Goal: Information Seeking & Learning: Check status

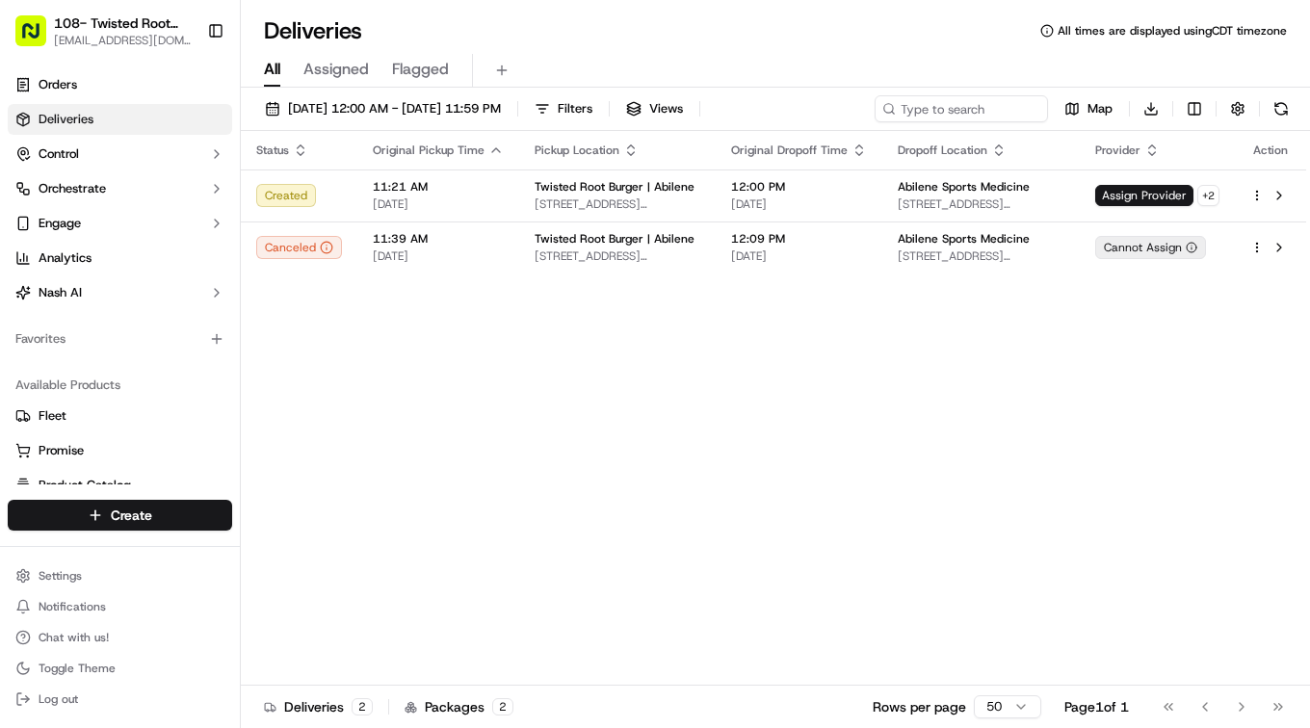
click at [896, 481] on div "Status Original Pickup Time Pickup Location Original Dropoff Time Dropoff Locat…" at bounding box center [774, 408] width 1066 height 555
click at [797, 41] on div "Deliveries All times are displayed using CDT timezone" at bounding box center [775, 30] width 1069 height 31
click at [346, 65] on span "Assigned" at bounding box center [336, 69] width 66 height 23
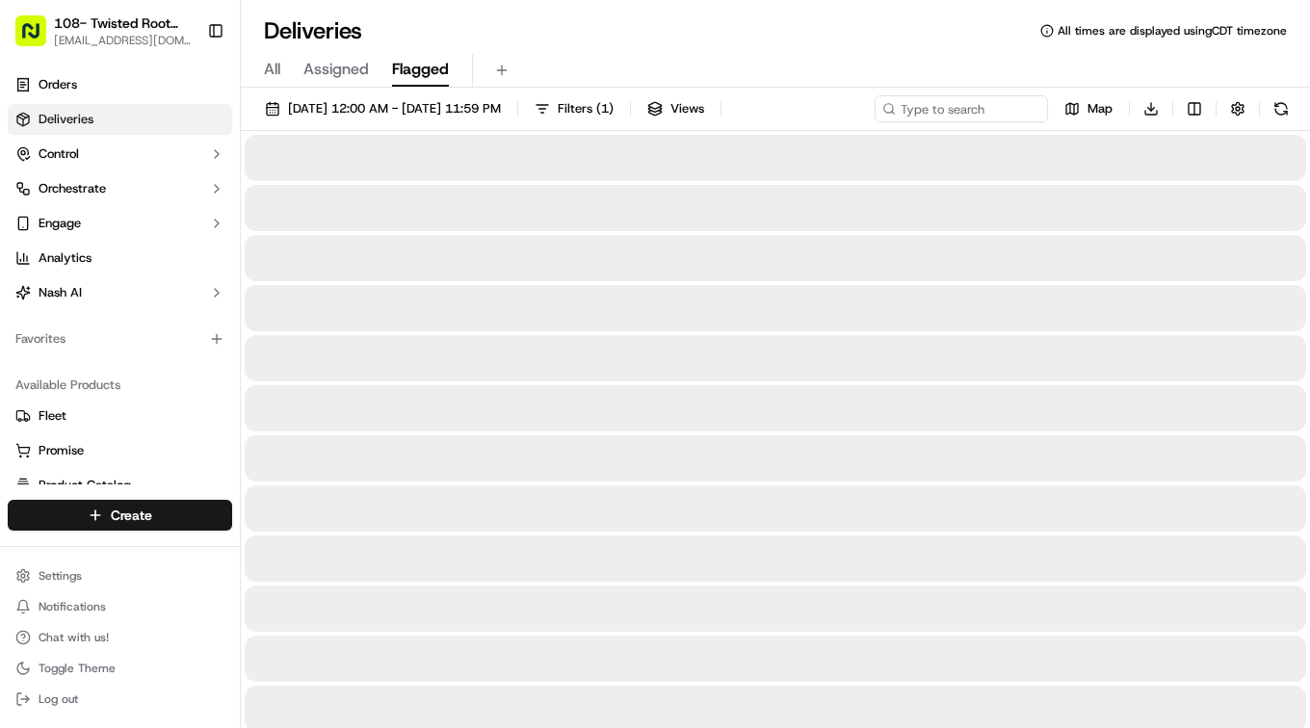
click at [421, 82] on button "Flagged" at bounding box center [420, 70] width 57 height 33
click at [266, 62] on span "All" at bounding box center [272, 69] width 16 height 23
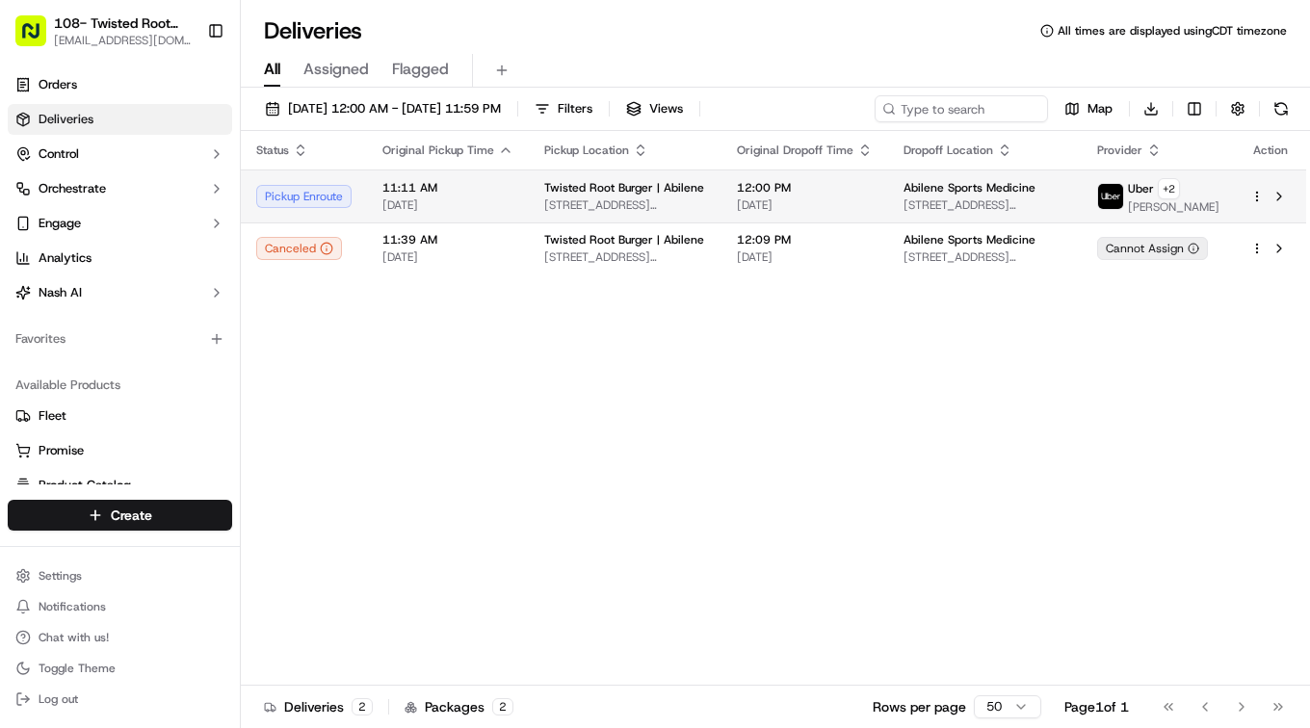
click at [323, 198] on div "Pickup Enroute" at bounding box center [303, 196] width 95 height 23
click at [1155, 196] on div "Uber + 2" at bounding box center [1174, 188] width 92 height 21
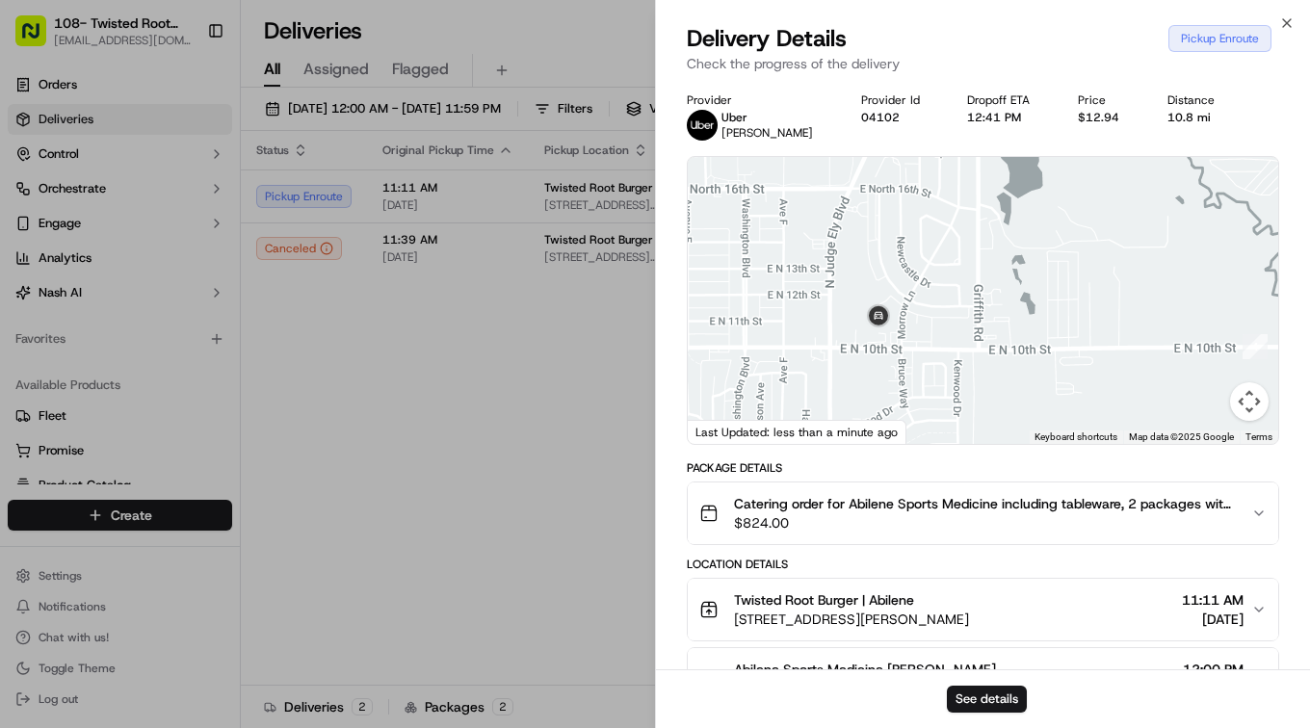
drag, startPoint x: 1077, startPoint y: 278, endPoint x: 1027, endPoint y: 303, distance: 55.6
click at [1027, 303] on div at bounding box center [983, 300] width 591 height 287
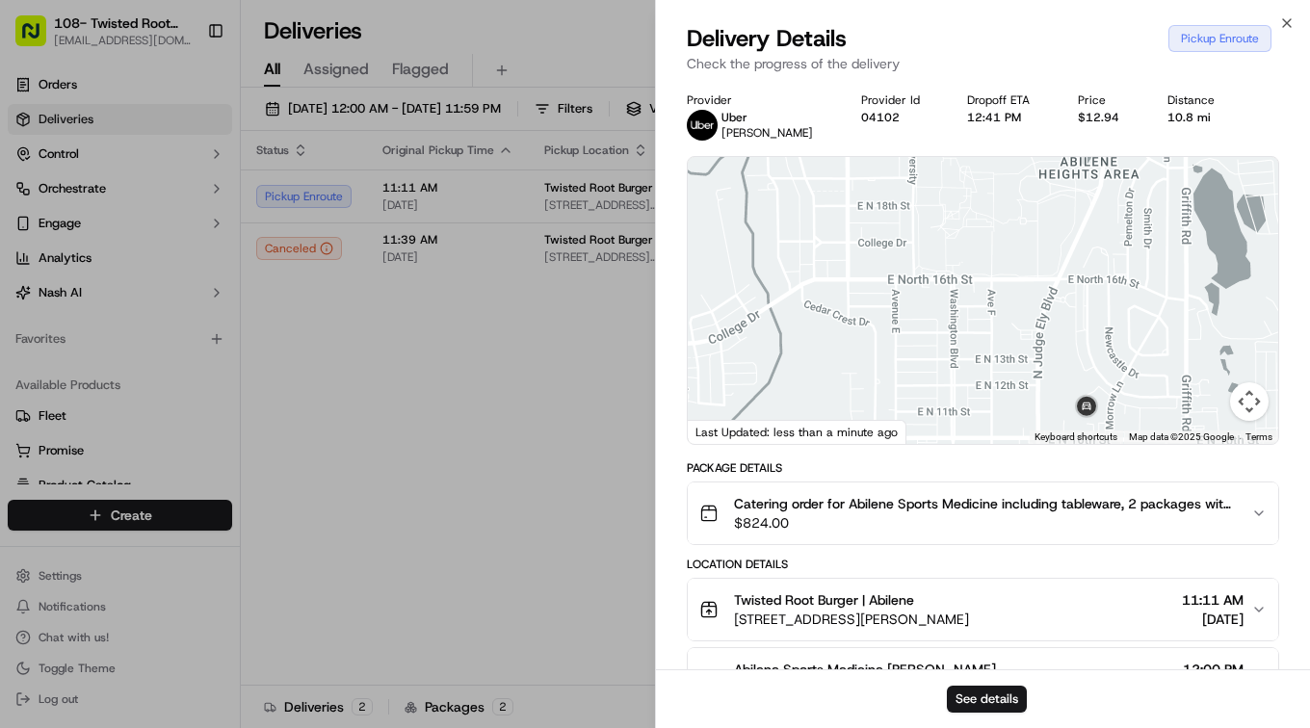
drag, startPoint x: 901, startPoint y: 278, endPoint x: 1111, endPoint y: 369, distance: 228.7
click at [1111, 369] on div at bounding box center [983, 300] width 591 height 287
click at [995, 36] on div "Delivery Details Pickup Enroute" at bounding box center [983, 38] width 593 height 31
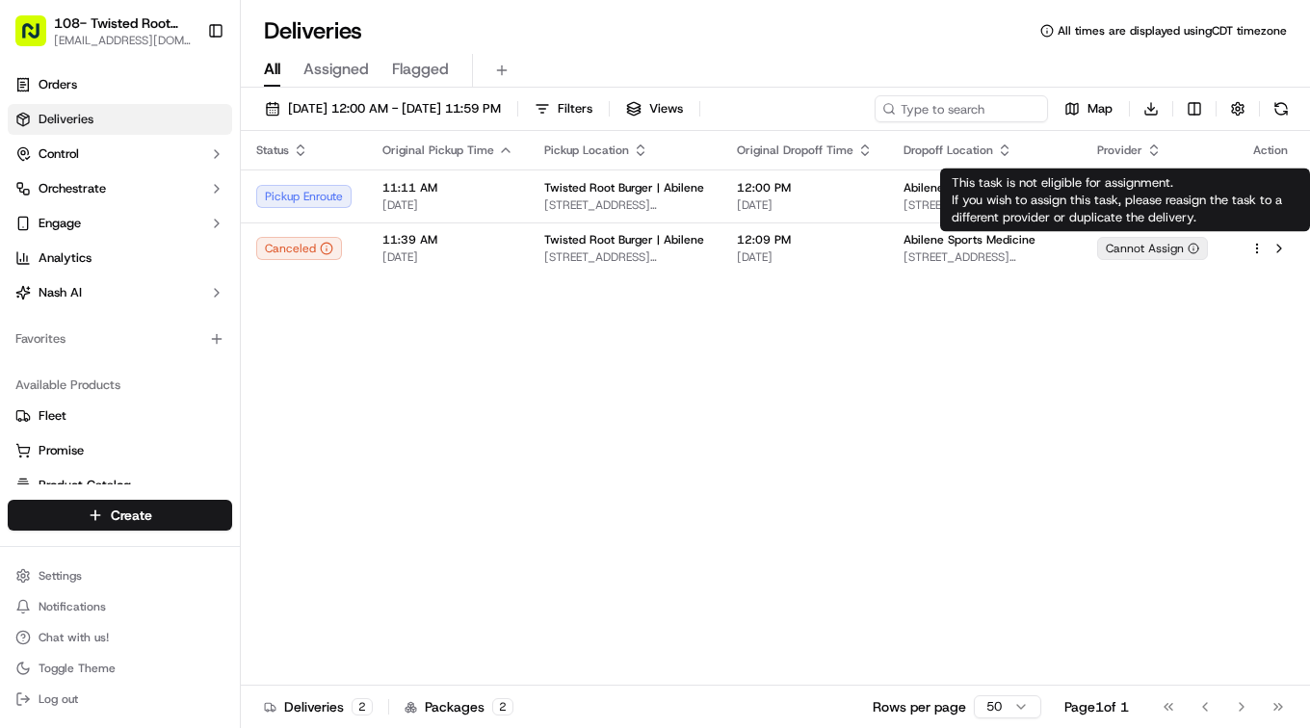
click at [1143, 193] on div "This task is not eligible for assignment. If you wish to assign this task, plea…" at bounding box center [1125, 201] width 370 height 64
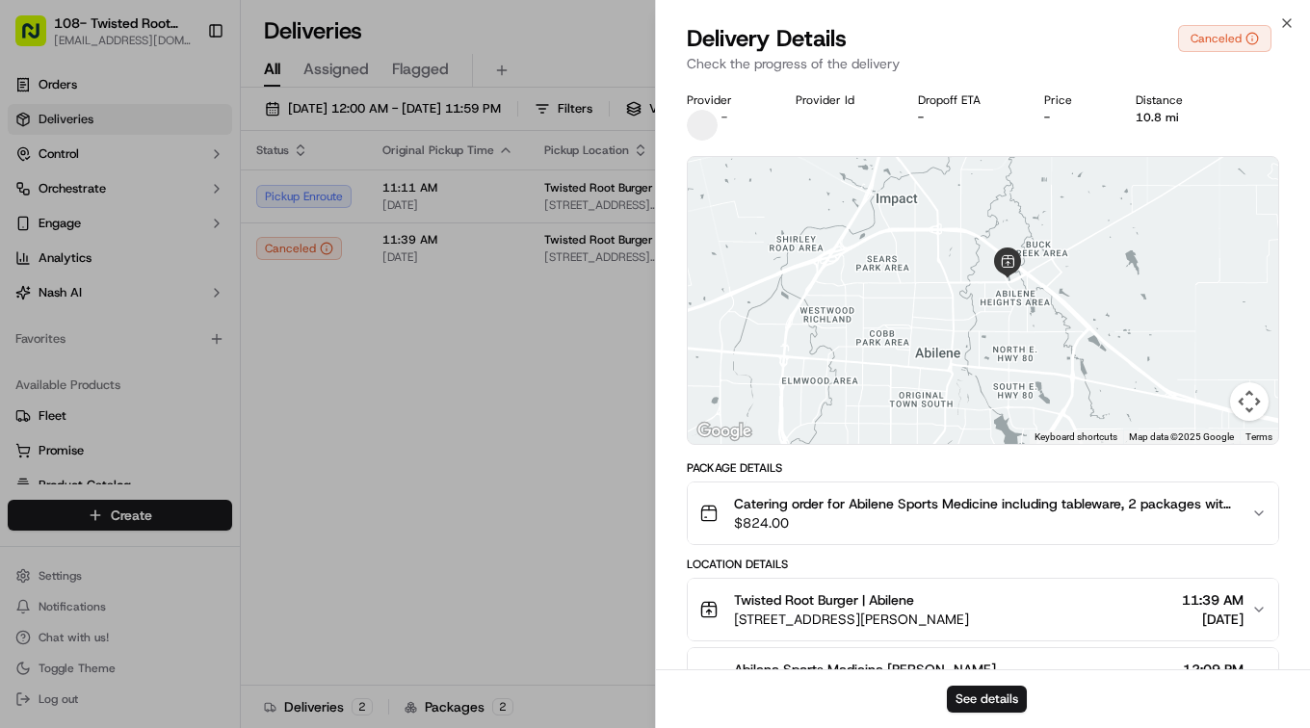
drag, startPoint x: 1038, startPoint y: 293, endPoint x: 1058, endPoint y: 439, distance: 147.8
click at [1058, 439] on div "Keyboard shortcuts Map Data Map data ©2025 Google Map data ©2025 Google 2 km Cl…" at bounding box center [983, 300] width 591 height 287
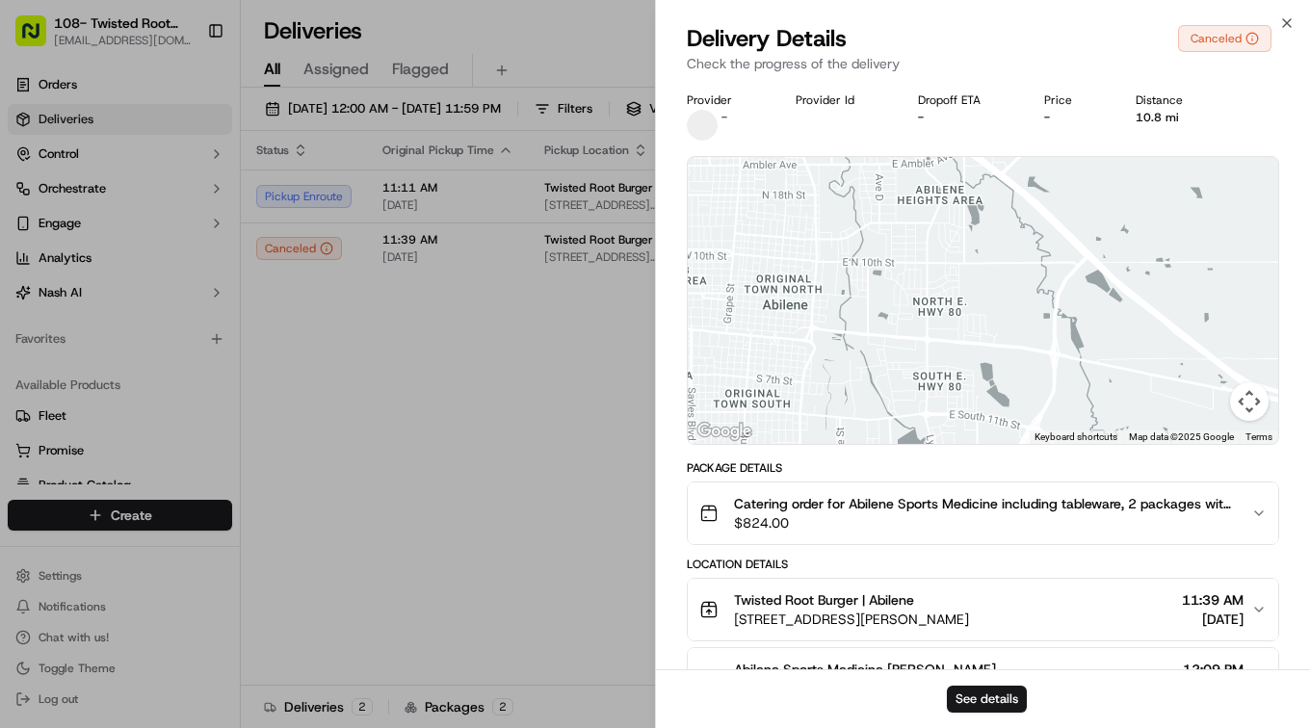
click at [1191, 512] on span "Catering order for Abilene Sports Medicine including tableware, 2 packages with…" at bounding box center [985, 503] width 502 height 19
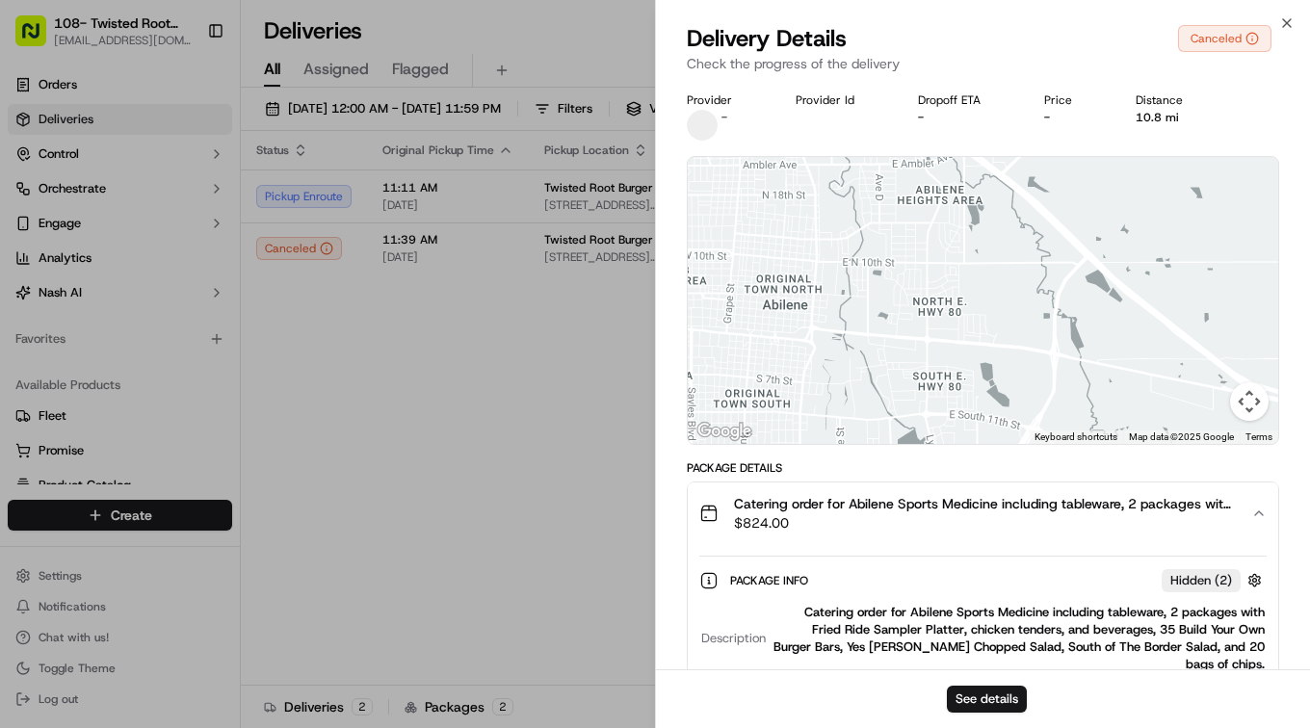
scroll to position [193, 0]
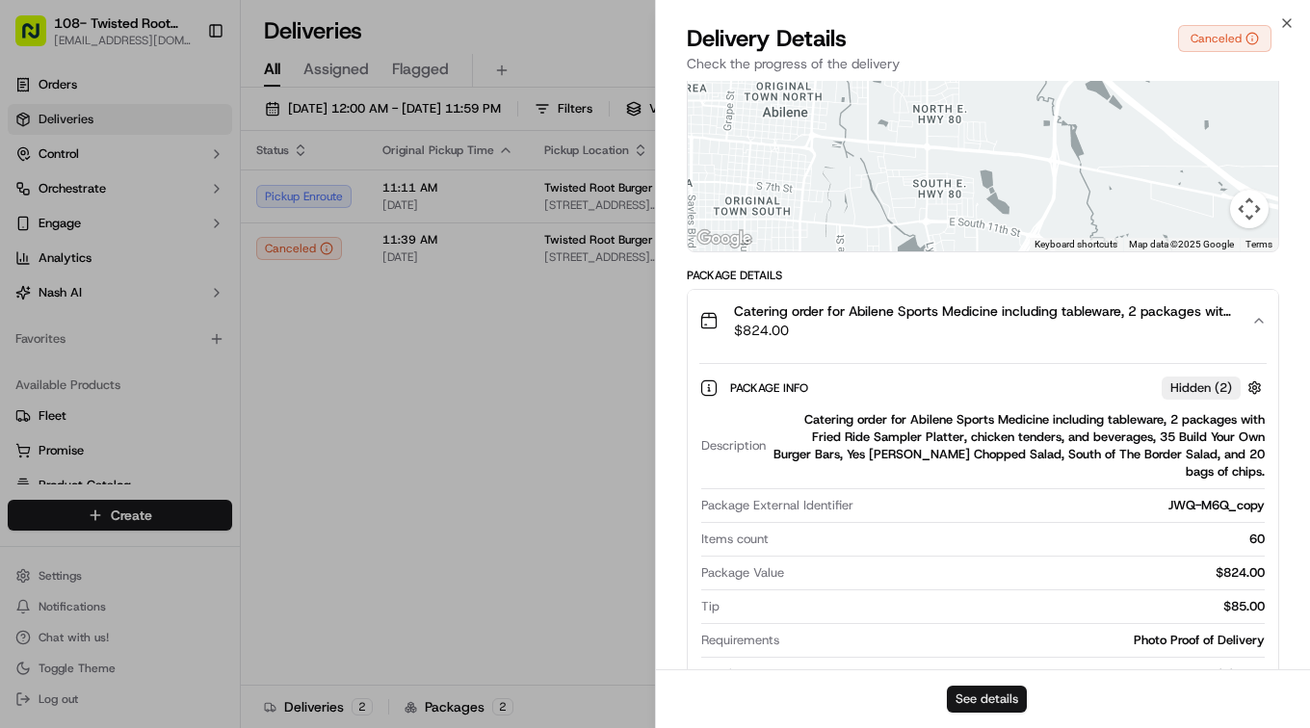
click at [1006, 701] on button "See details" at bounding box center [987, 699] width 80 height 27
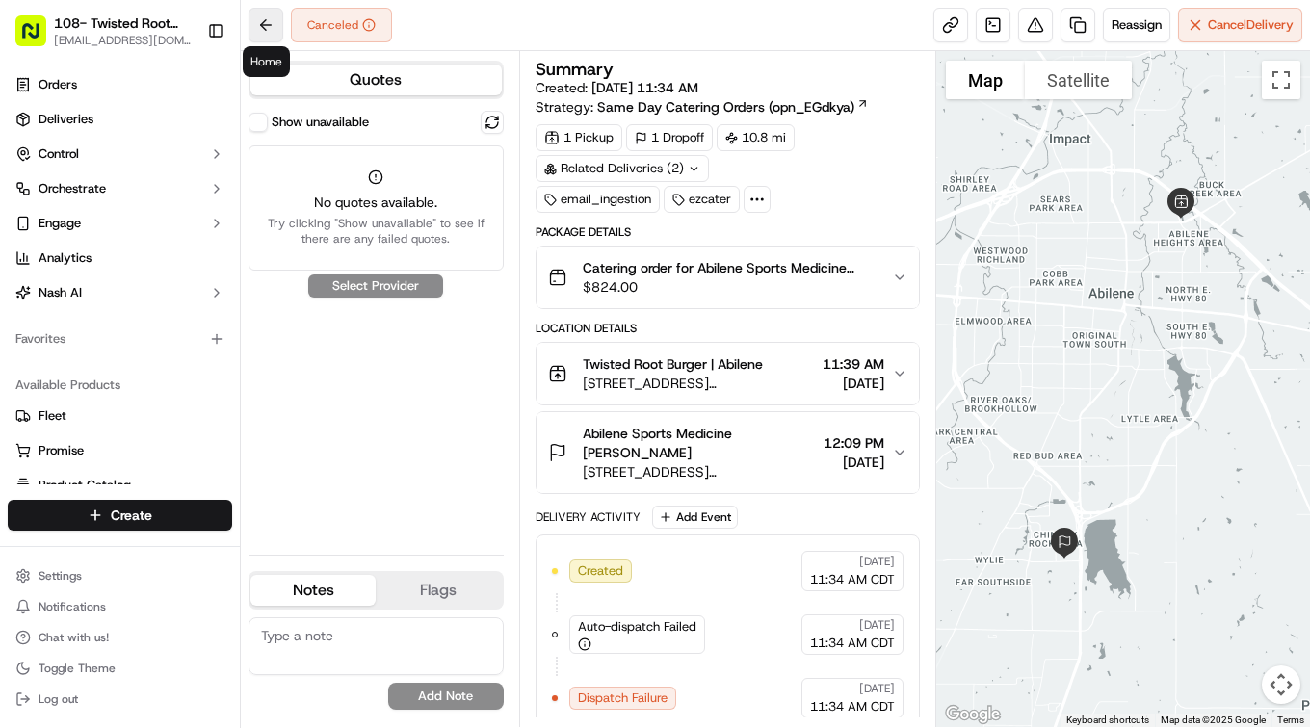
click at [259, 20] on button at bounding box center [266, 25] width 35 height 35
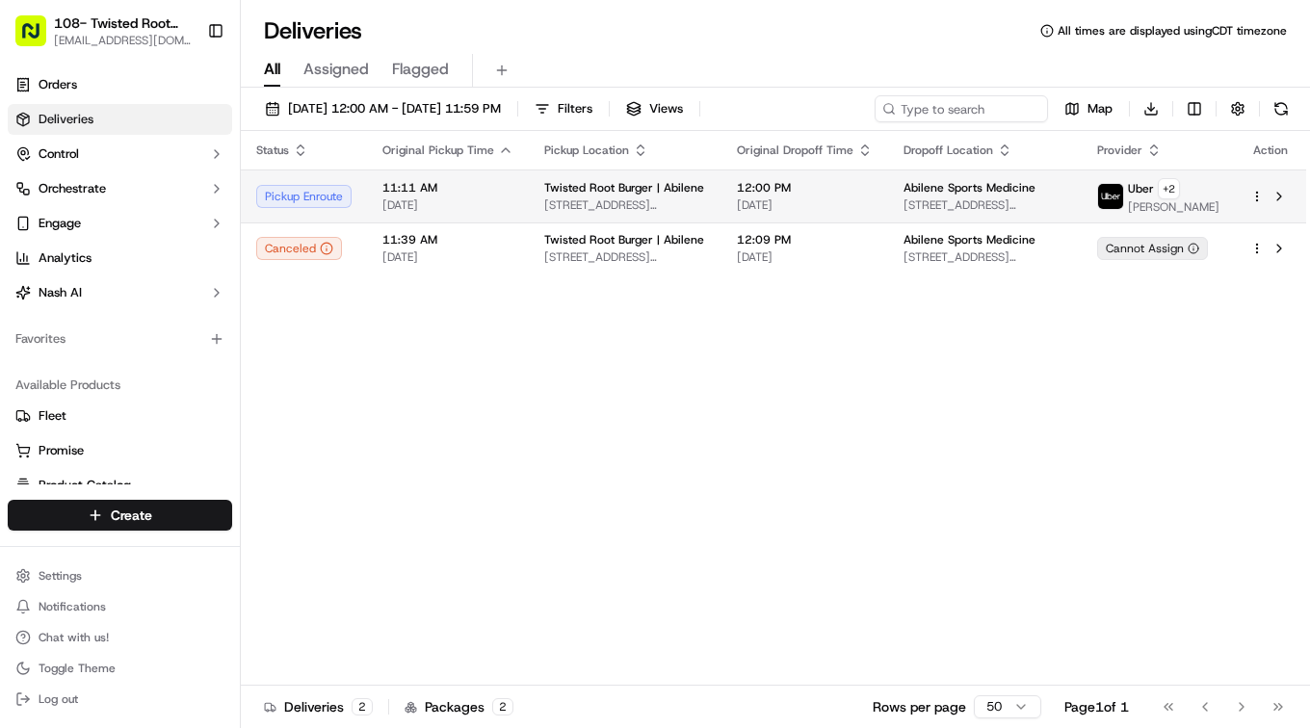
click at [1174, 201] on span "[PERSON_NAME]" at bounding box center [1174, 206] width 92 height 15
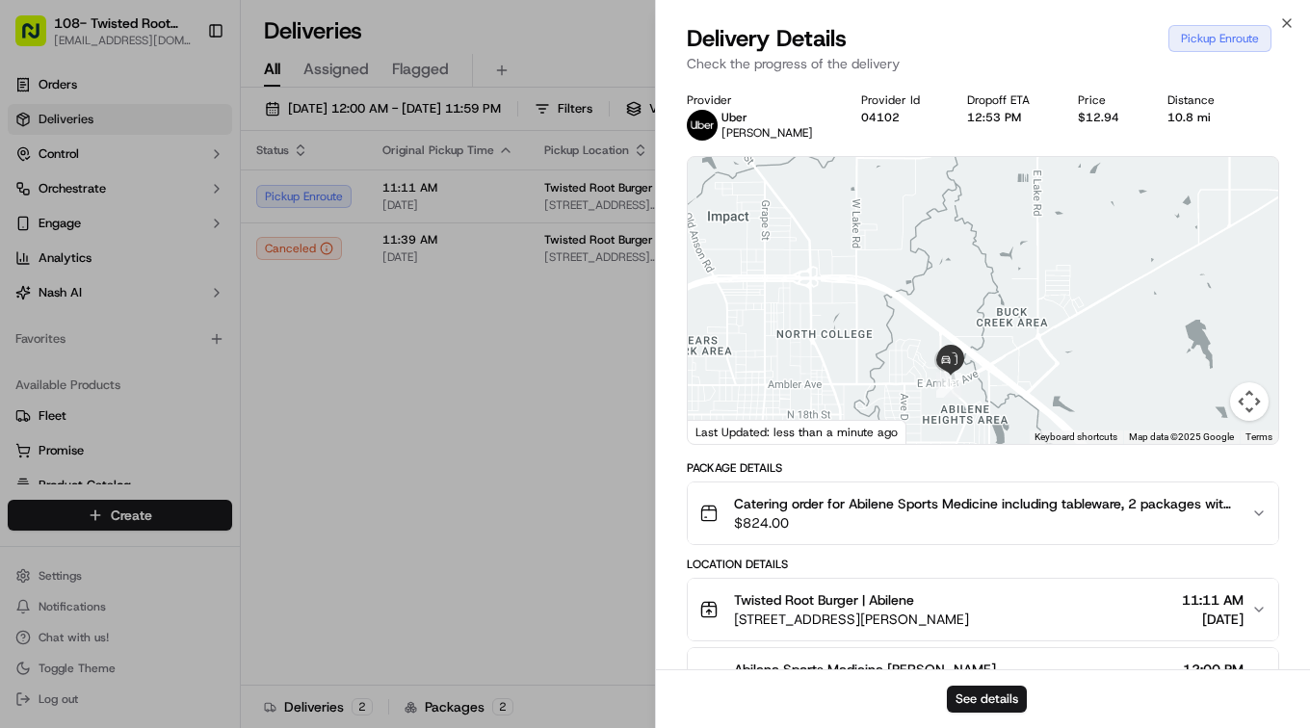
drag, startPoint x: 1034, startPoint y: 242, endPoint x: 1273, endPoint y: 535, distance: 378.0
click at [1273, 535] on div "Provider Uber KAY M. Provider Id 04102 Dropoff ETA 12:53 PM Price $12.94 Distan…" at bounding box center [983, 565] width 593 height 946
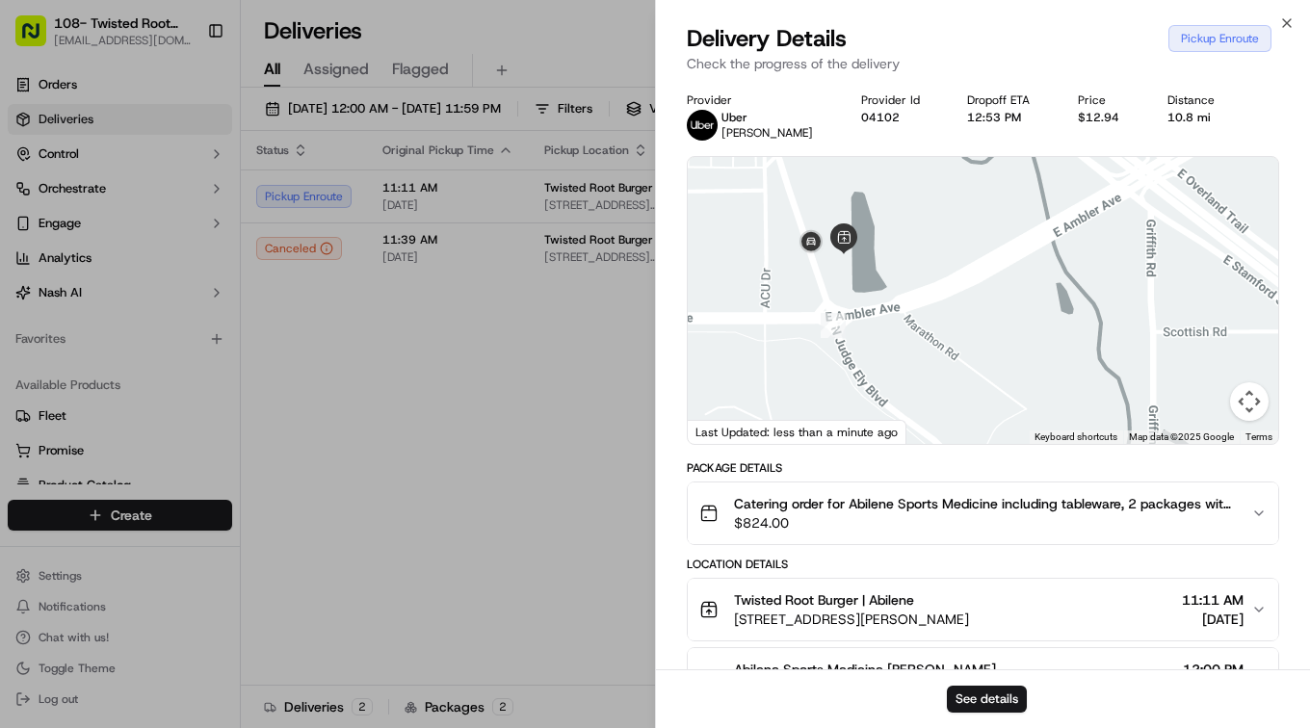
drag, startPoint x: 926, startPoint y: 340, endPoint x: 1291, endPoint y: 176, distance: 400.2
click at [1291, 176] on div "Provider Uber KAY M. Provider Id 04102 Dropoff ETA 12:53 PM Price $12.94 Distan…" at bounding box center [983, 565] width 654 height 969
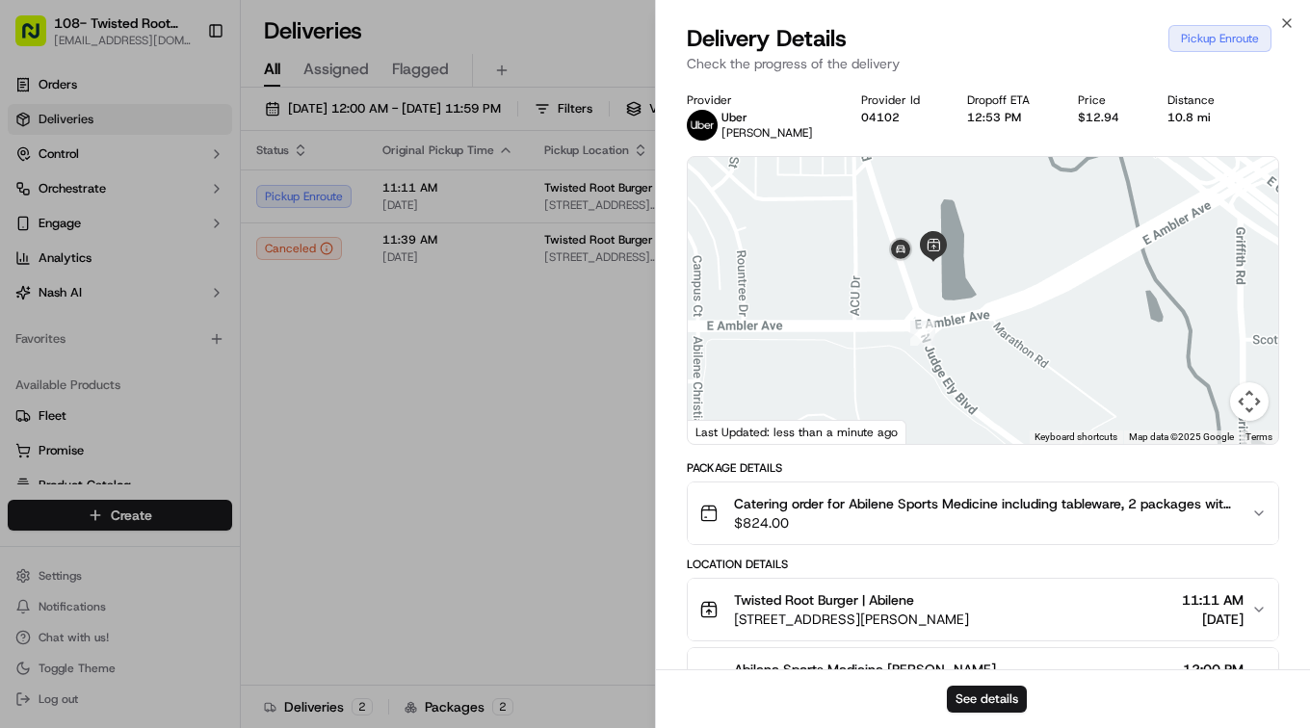
drag, startPoint x: 1014, startPoint y: 241, endPoint x: 1108, endPoint y: 246, distance: 93.6
click at [1108, 246] on div at bounding box center [983, 300] width 591 height 287
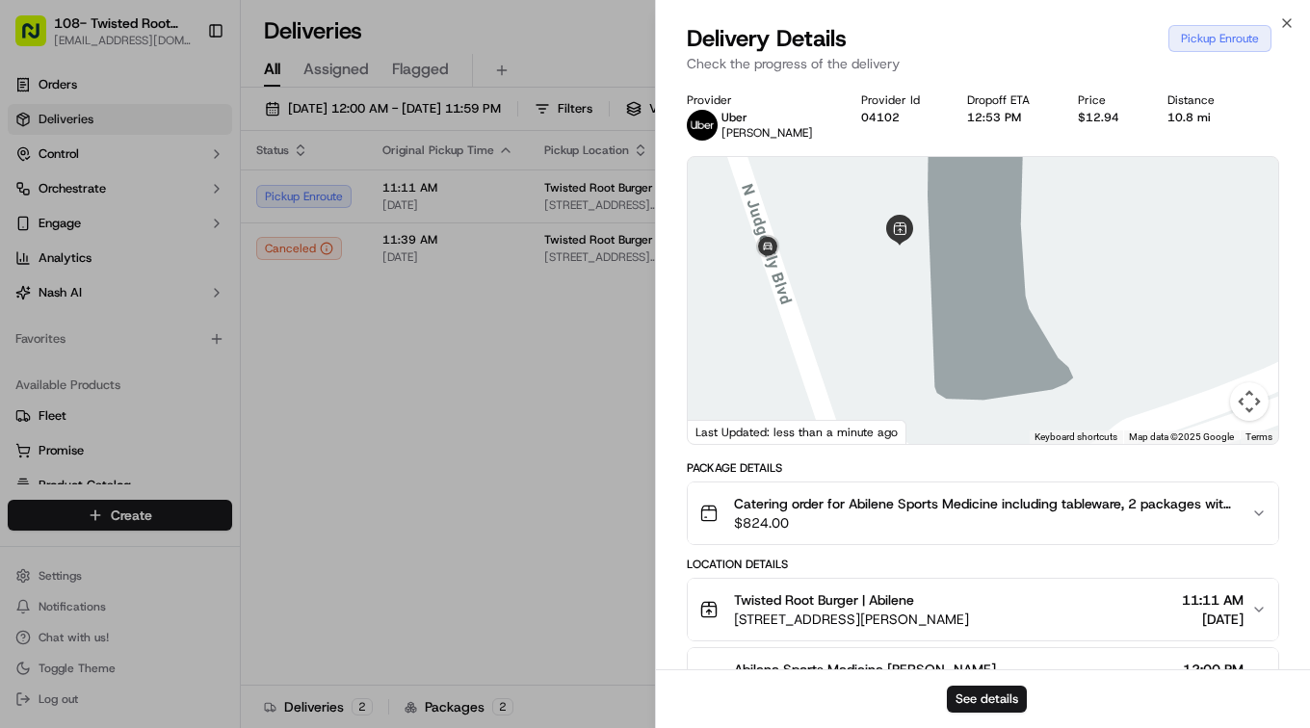
drag, startPoint x: 865, startPoint y: 264, endPoint x: 1072, endPoint y: 258, distance: 207.2
click at [1072, 258] on div at bounding box center [983, 300] width 591 height 287
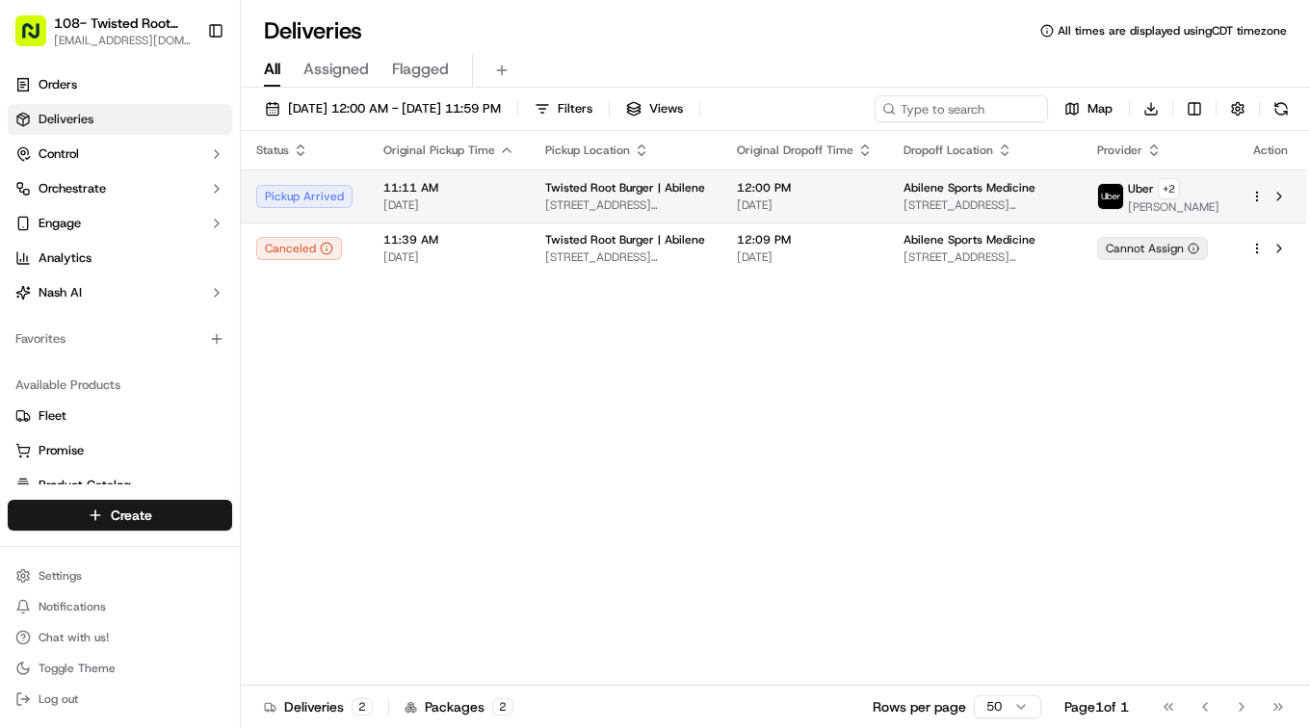
click at [514, 198] on td "11:11 AM 09/23/2025" at bounding box center [449, 196] width 162 height 53
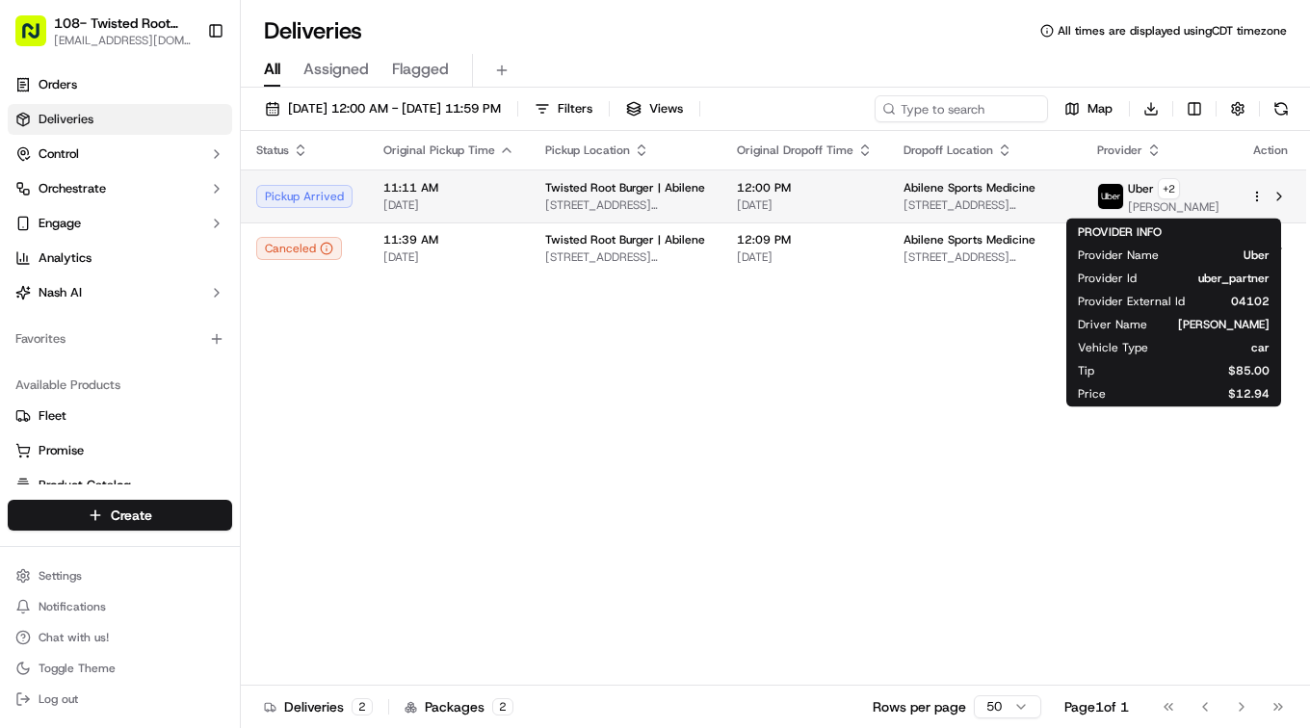
click at [1154, 194] on span "Uber" at bounding box center [1141, 188] width 26 height 15
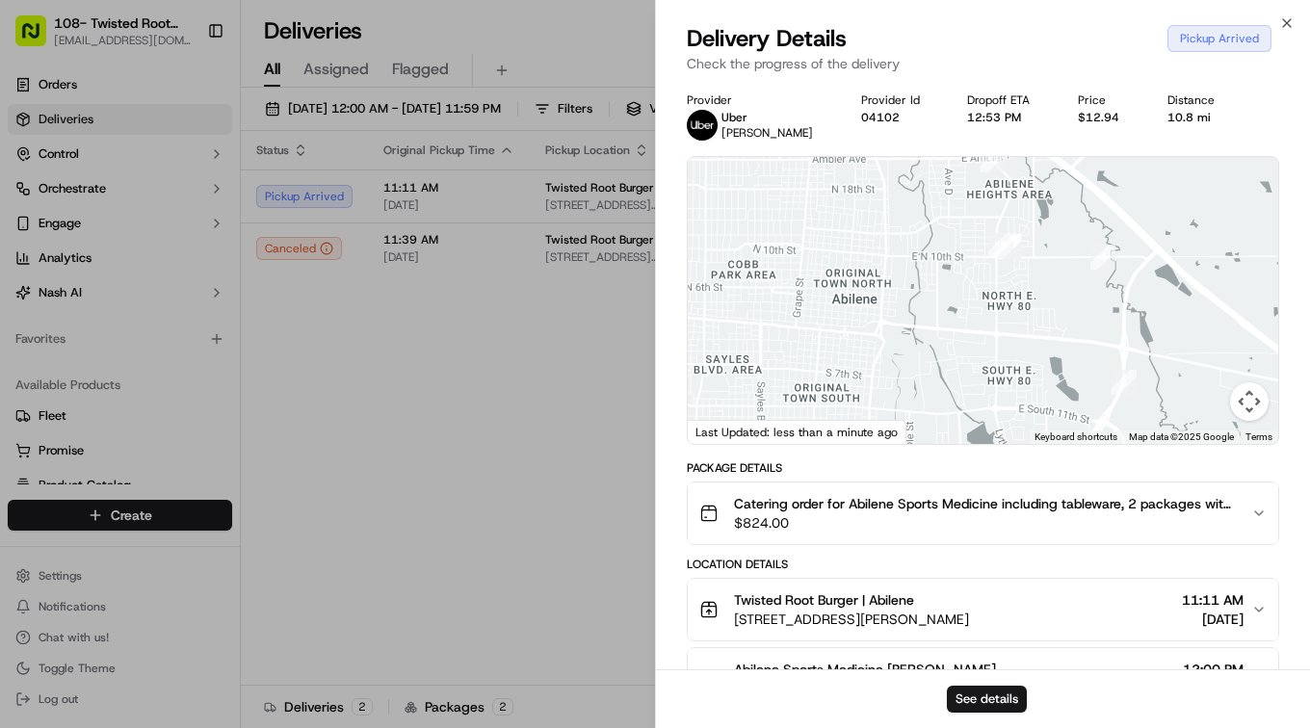
drag, startPoint x: 1036, startPoint y: 255, endPoint x: 1175, endPoint y: 549, distance: 325.4
click at [1175, 549] on div "Provider Uber KAY M. Provider Id 04102 Dropoff ETA 12:53 PM Price $12.94 Distan…" at bounding box center [983, 588] width 593 height 992
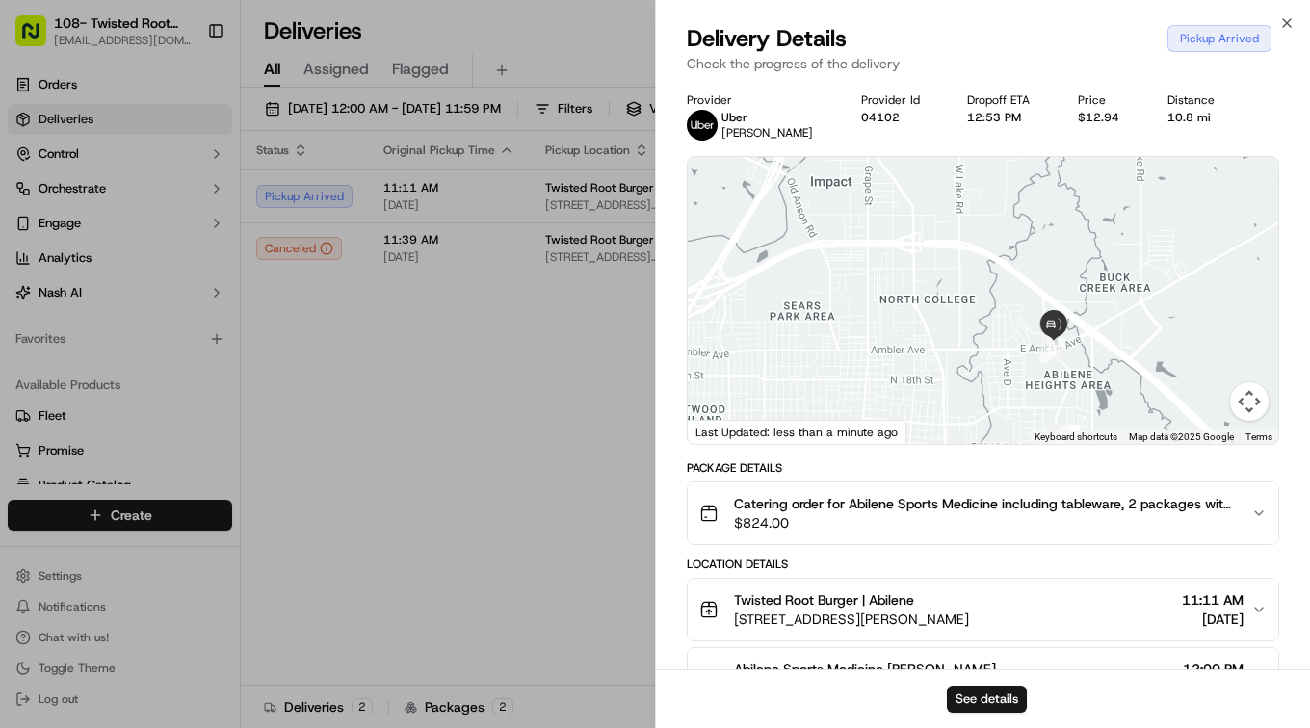
drag, startPoint x: 969, startPoint y: 254, endPoint x: 1032, endPoint y: 456, distance: 210.9
click at [1032, 456] on div "Provider Uber KAY M. Provider Id 04102 Dropoff ETA 12:53 PM Price $12.94 Distan…" at bounding box center [983, 588] width 593 height 992
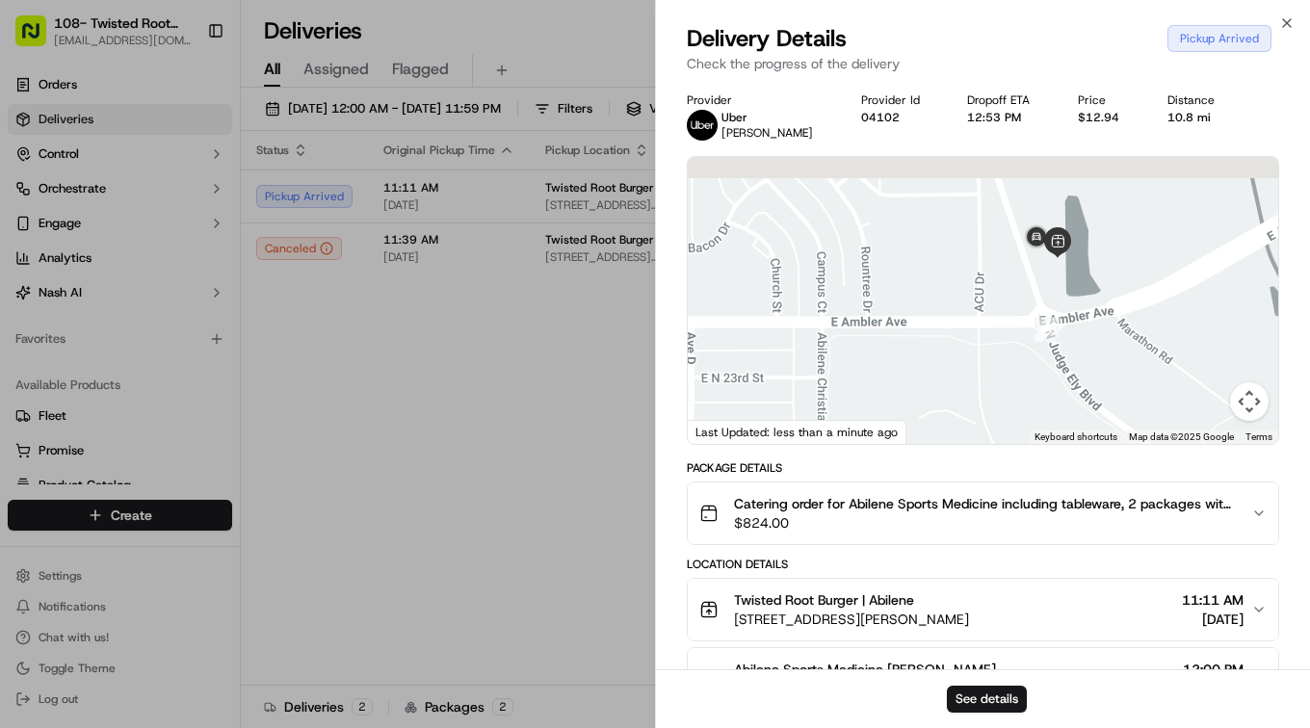
drag, startPoint x: 1038, startPoint y: 238, endPoint x: 1135, endPoint y: 462, distance: 244.7
click at [1137, 471] on div "Provider Uber KAY M. Provider Id 04102 Dropoff ETA 12:53 PM Price $12.94 Distan…" at bounding box center [983, 588] width 593 height 992
